Goal: Check status: Check status

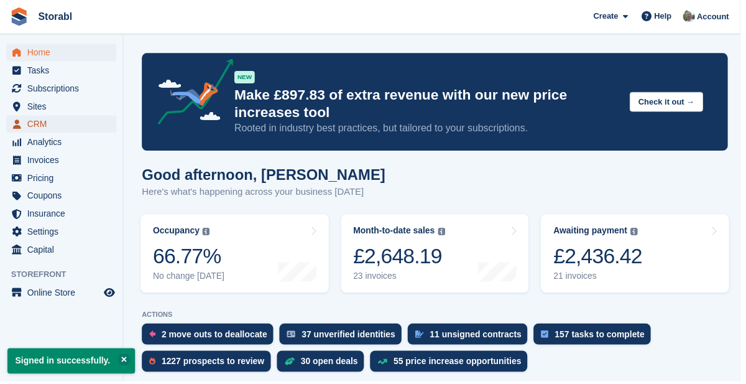
click at [45, 128] on span "CRM" at bounding box center [64, 124] width 75 height 17
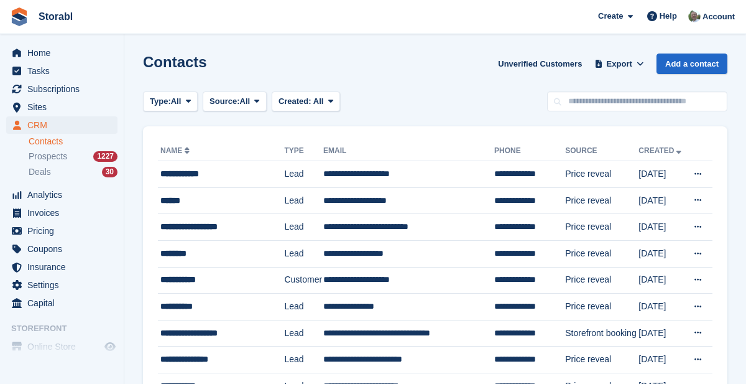
click at [683, 105] on input "text" at bounding box center [637, 101] width 180 height 21
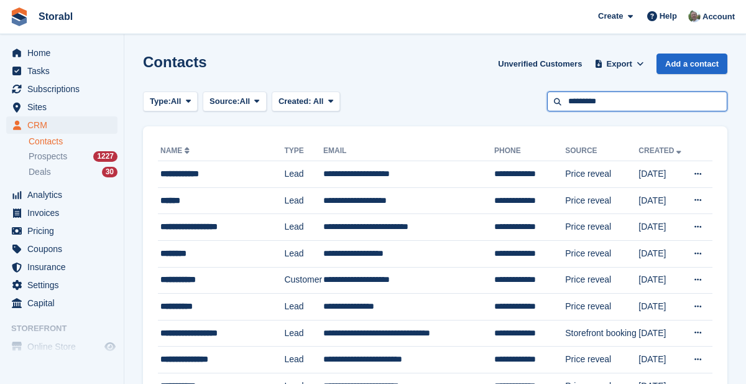
type input "*********"
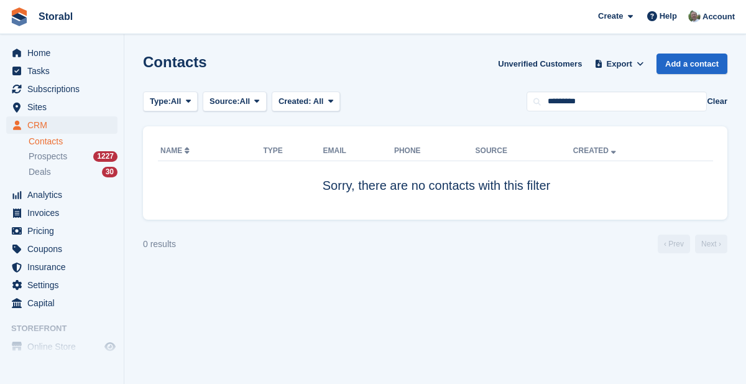
click at [458, 90] on section "Contacts Unverified Customers Export Export Contacts Export a CSV of all Contac…" at bounding box center [435, 192] width 622 height 384
click at [48, 51] on span "Home" at bounding box center [64, 52] width 75 height 17
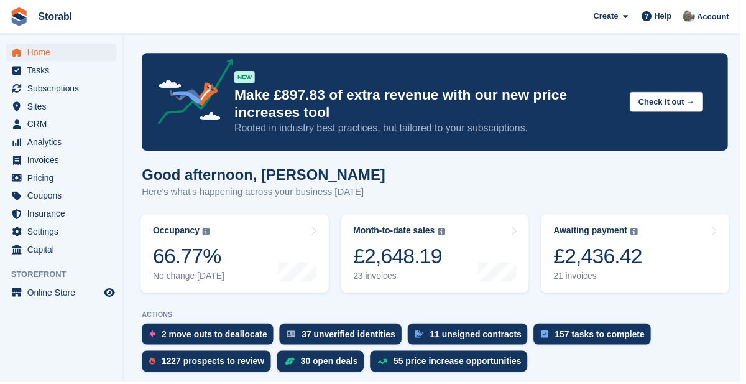
click at [656, 264] on link "Awaiting payment The total outstanding balance on all open invoices. £2,436.42 …" at bounding box center [640, 255] width 190 height 79
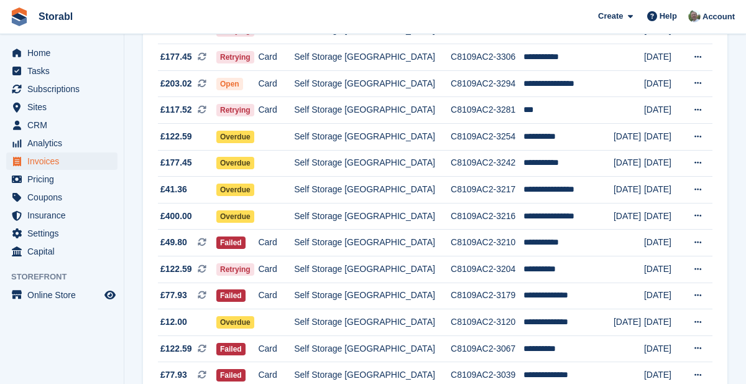
scroll to position [228, 0]
